Goal: Information Seeking & Learning: Learn about a topic

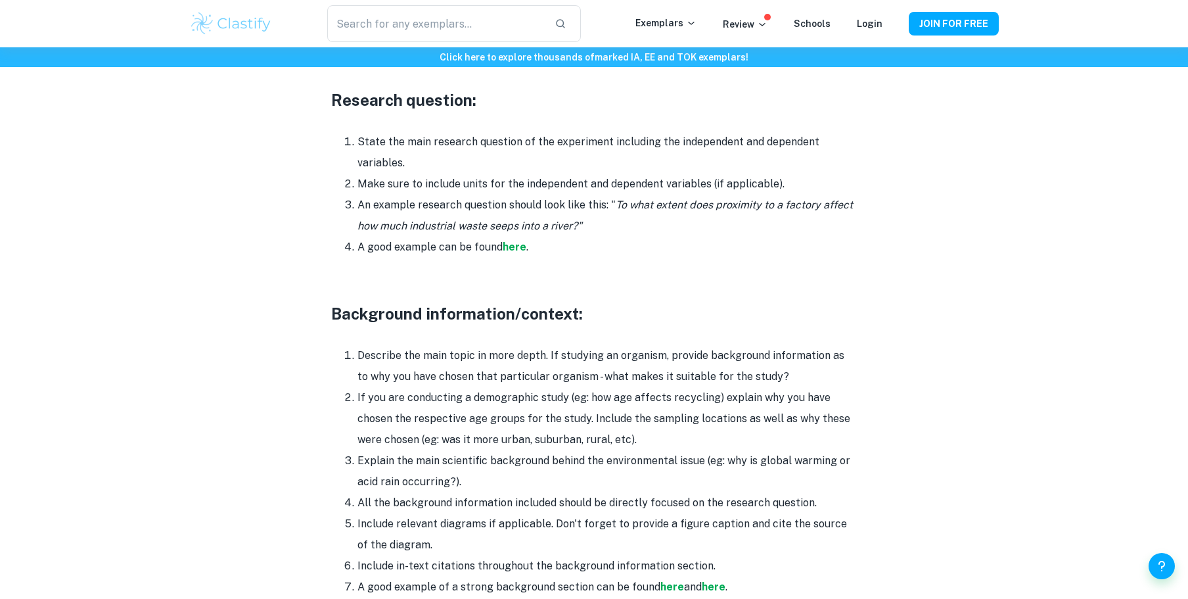
scroll to position [1396, 0]
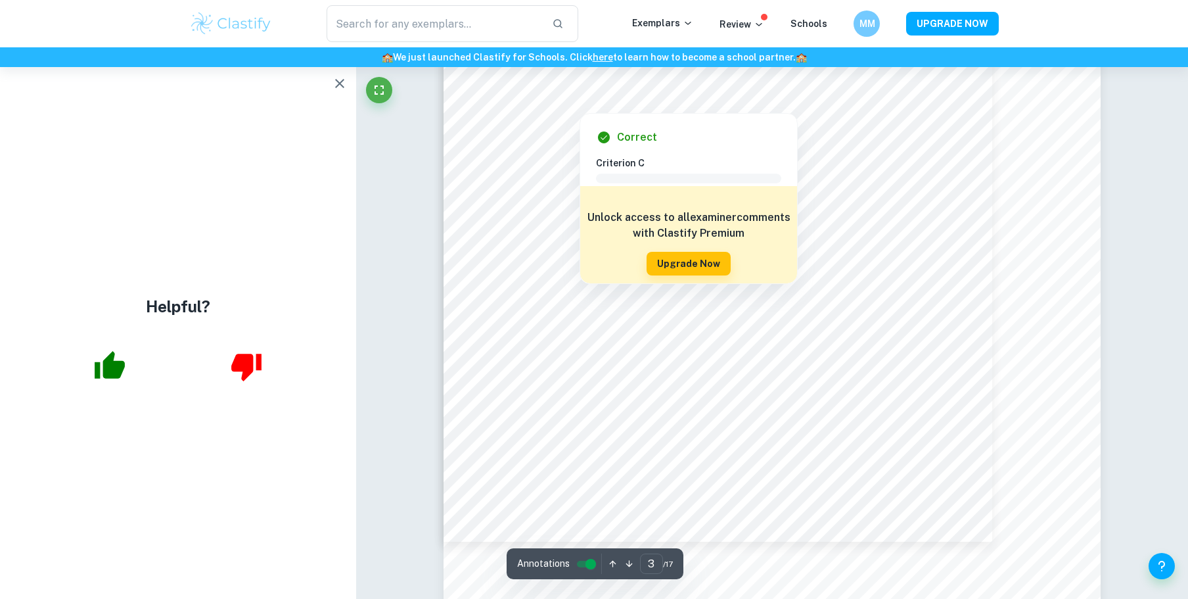
scroll to position [2142, 0]
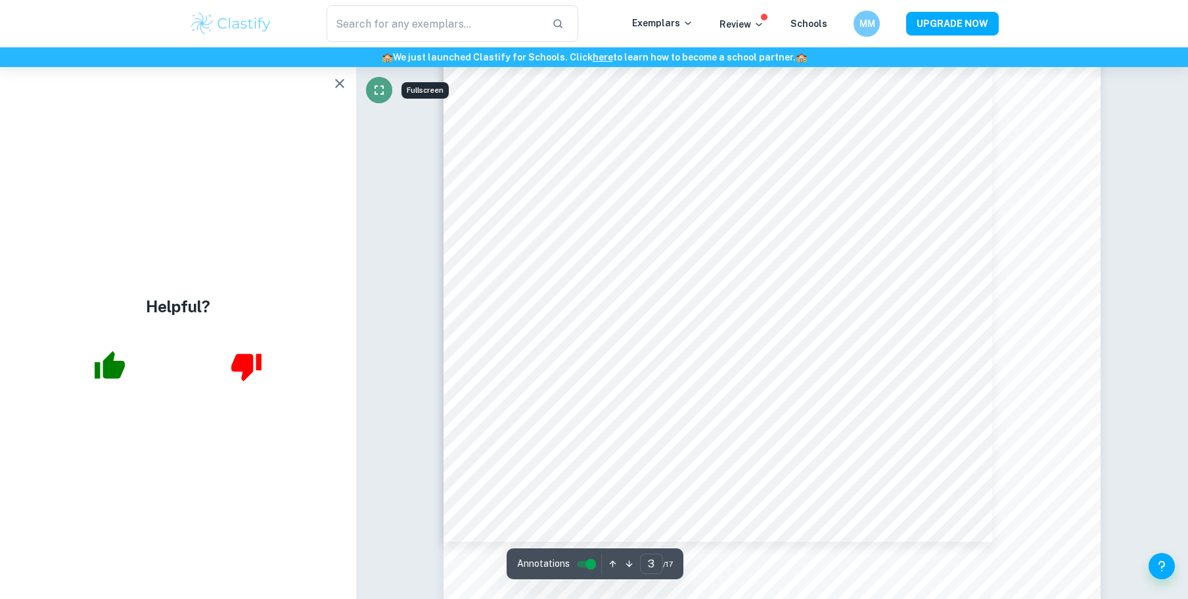
click at [375, 83] on icon "Fullscreen" at bounding box center [379, 90] width 16 height 16
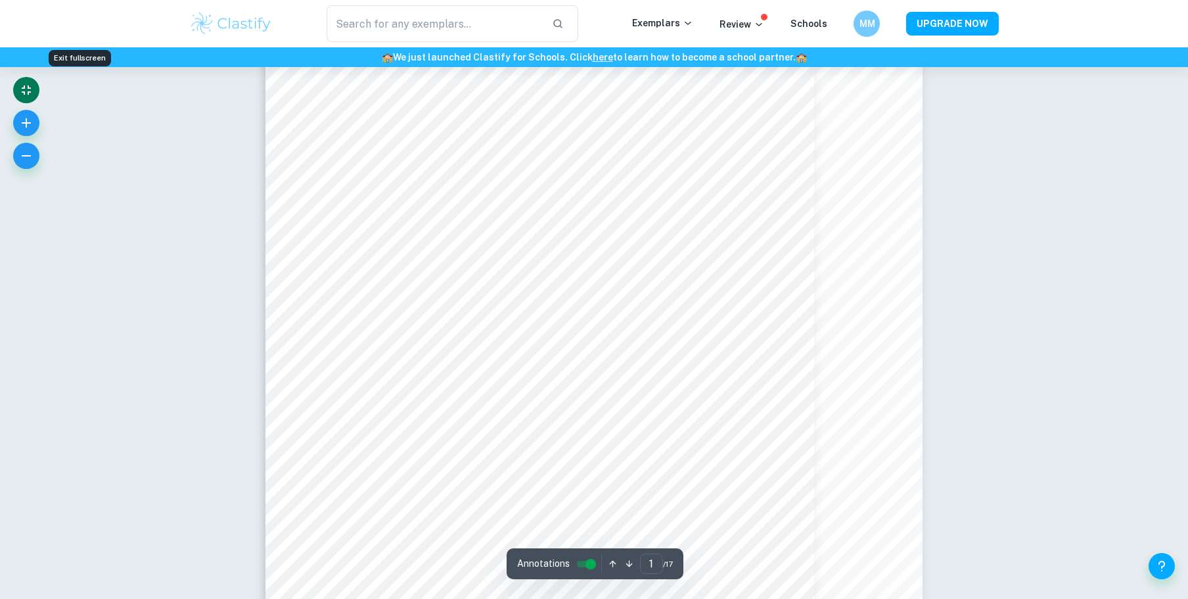
scroll to position [0, 0]
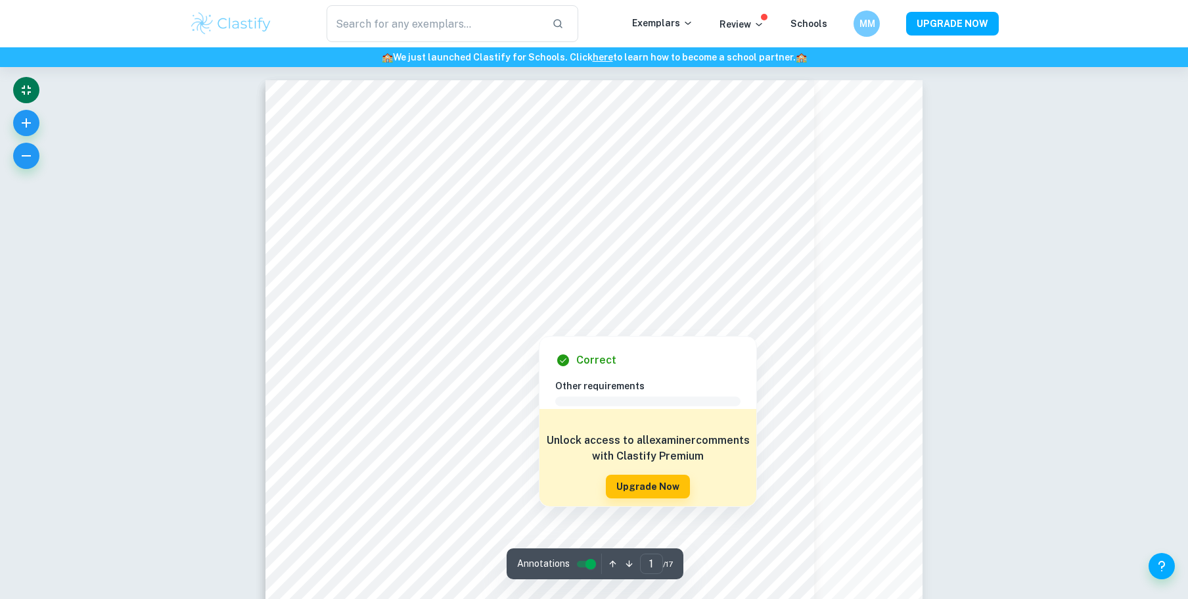
click at [615, 367] on div "Correct" at bounding box center [653, 360] width 196 height 16
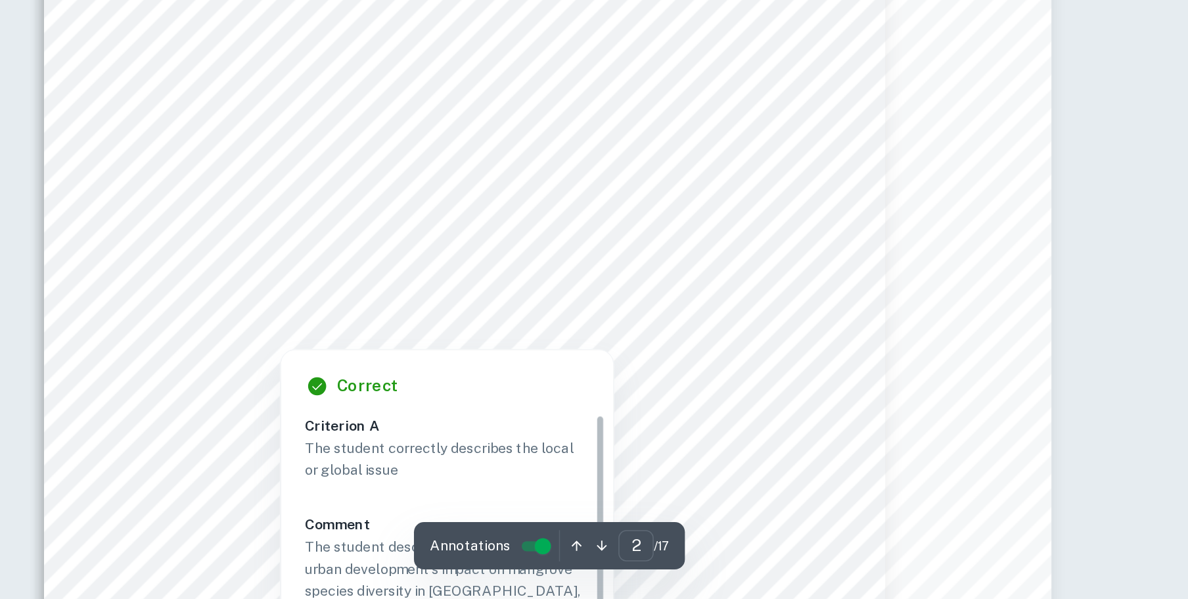
scroll to position [906, 0]
